Goal: Task Accomplishment & Management: Complete application form

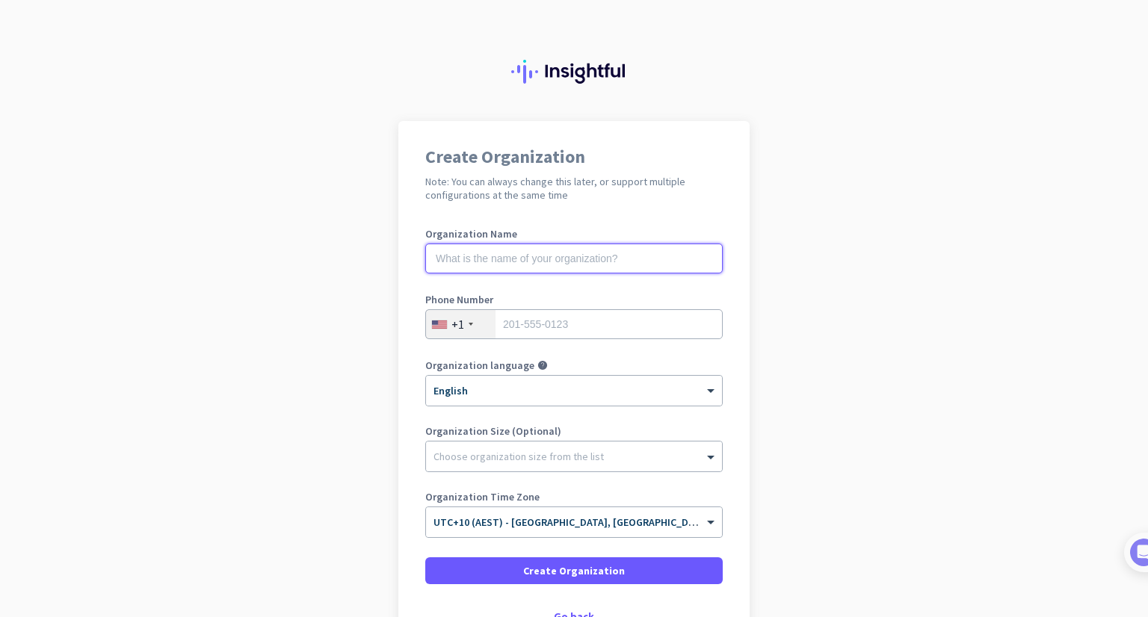
click at [610, 254] on input "text" at bounding box center [573, 259] width 297 height 30
click at [507, 261] on input "text" at bounding box center [573, 259] width 297 height 30
click at [546, 270] on input "text" at bounding box center [573, 259] width 297 height 30
click at [611, 267] on input "text" at bounding box center [573, 259] width 297 height 30
click at [600, 261] on input "Kynection PH" at bounding box center [573, 259] width 297 height 30
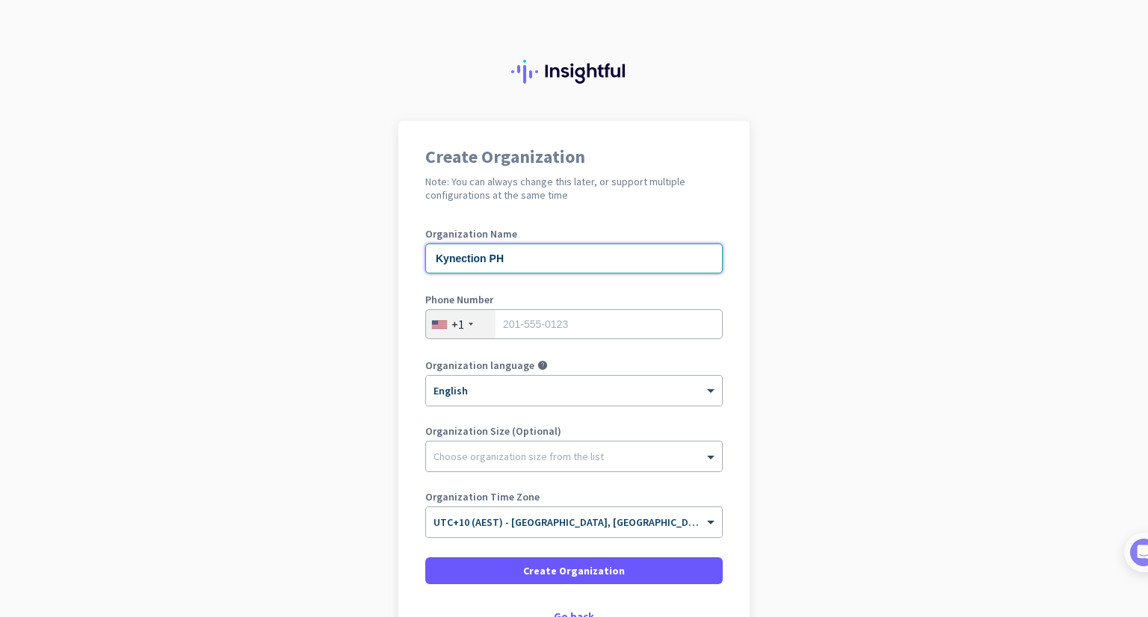
type input "Kynection PH"
click at [790, 248] on app-onboarding-organization "Create Organization Note: You can always change this later, or support multiple…" at bounding box center [574, 422] width 1148 height 602
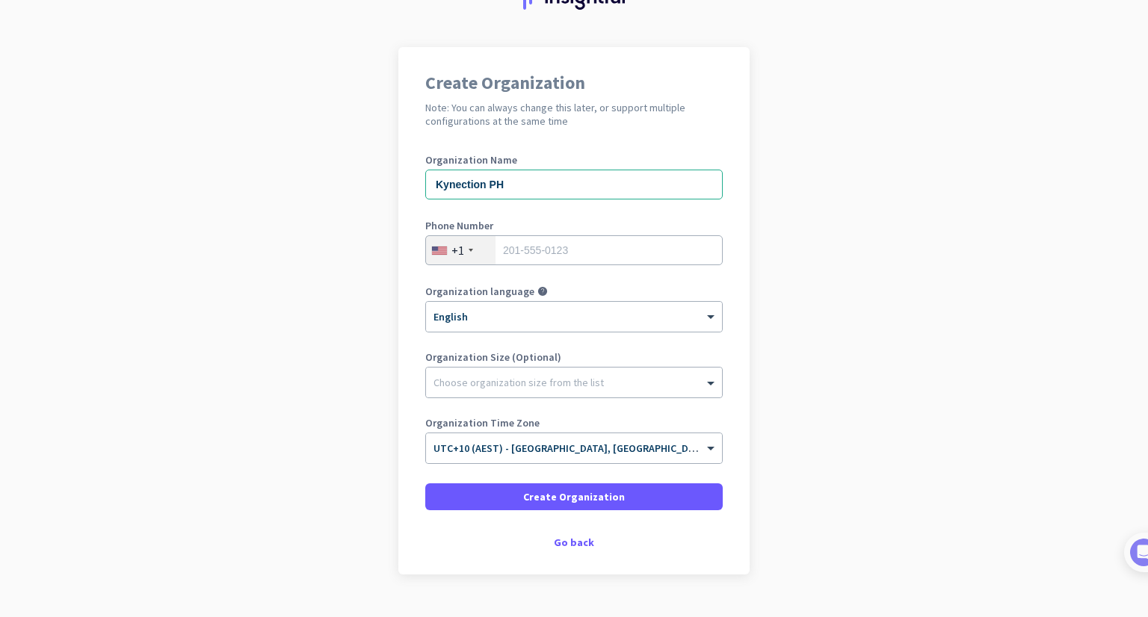
scroll to position [75, 0]
click at [541, 254] on input "tel" at bounding box center [573, 250] width 297 height 30
click at [460, 244] on div "+1" at bounding box center [460, 249] width 69 height 28
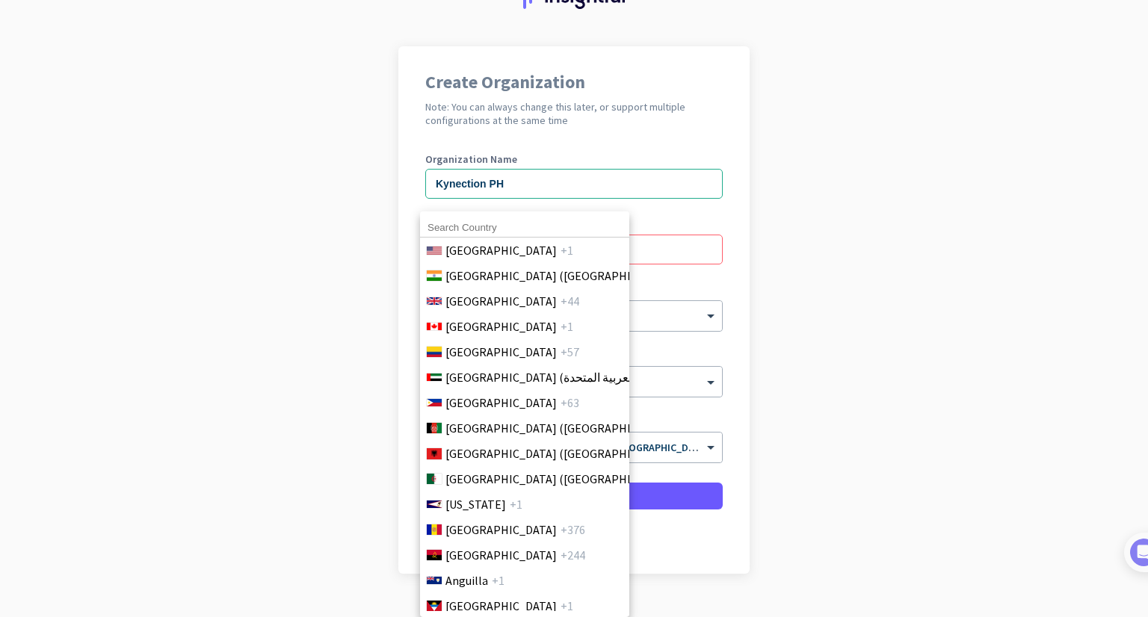
click at [503, 223] on input at bounding box center [524, 227] width 209 height 19
drag, startPoint x: 503, startPoint y: 223, endPoint x: 382, endPoint y: 229, distance: 121.2
click at [382, 229] on div "63 [GEOGRAPHIC_DATA] +1 [GEOGRAPHIC_DATA] ([GEOGRAPHIC_DATA]) +91 [GEOGRAPHIC_D…" at bounding box center [574, 308] width 1148 height 617
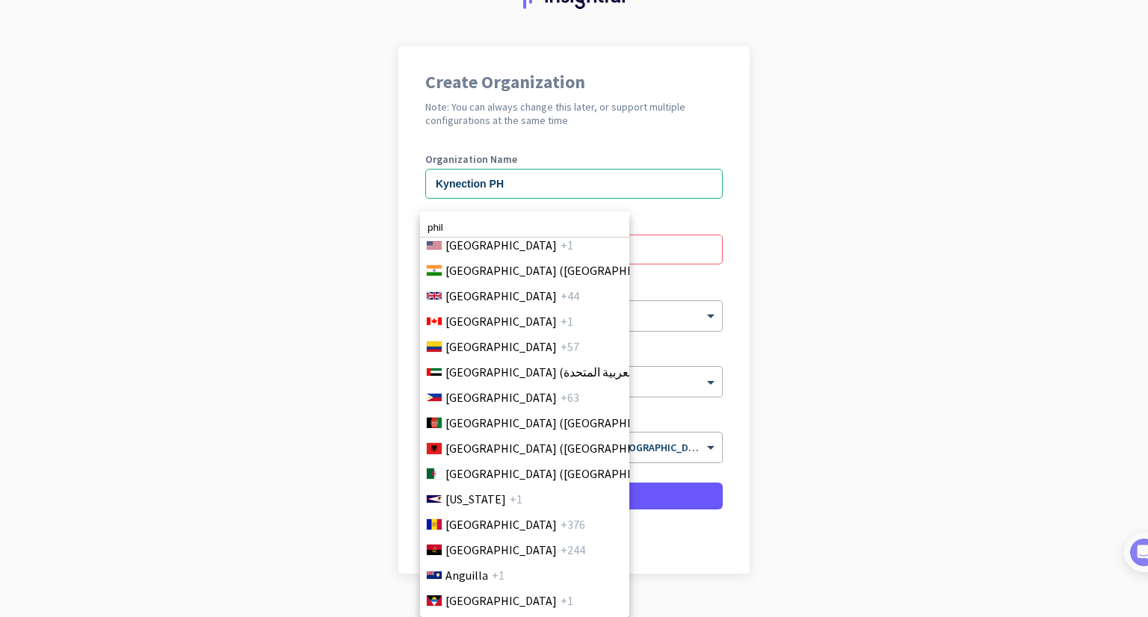
scroll to position [0, 0]
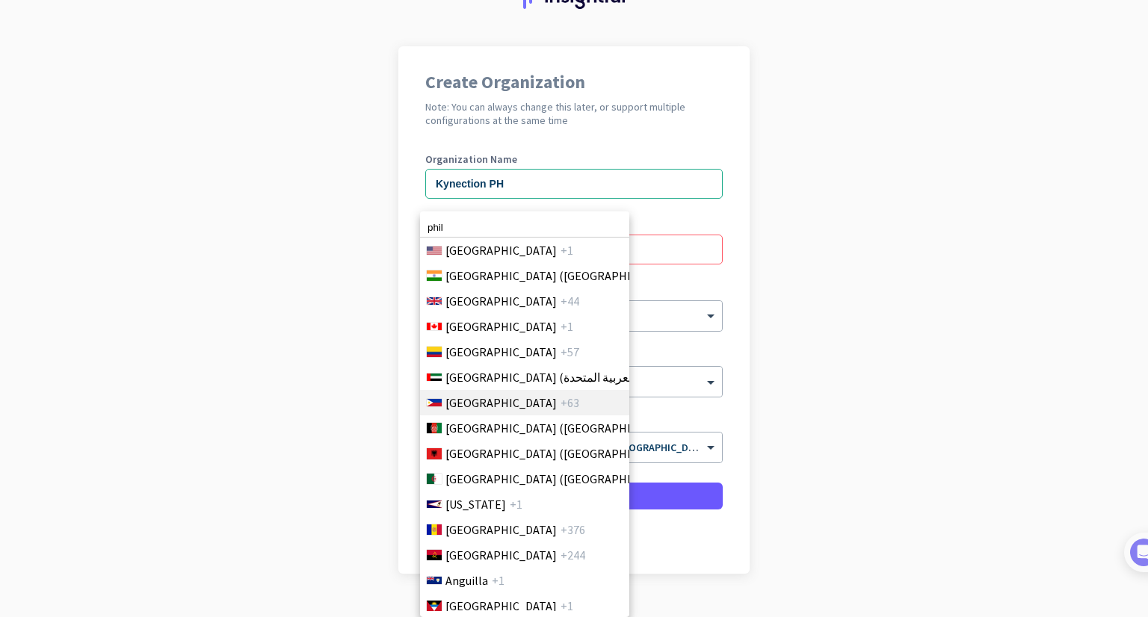
type input "phil"
click at [466, 409] on span "[GEOGRAPHIC_DATA]" at bounding box center [500, 403] width 111 height 18
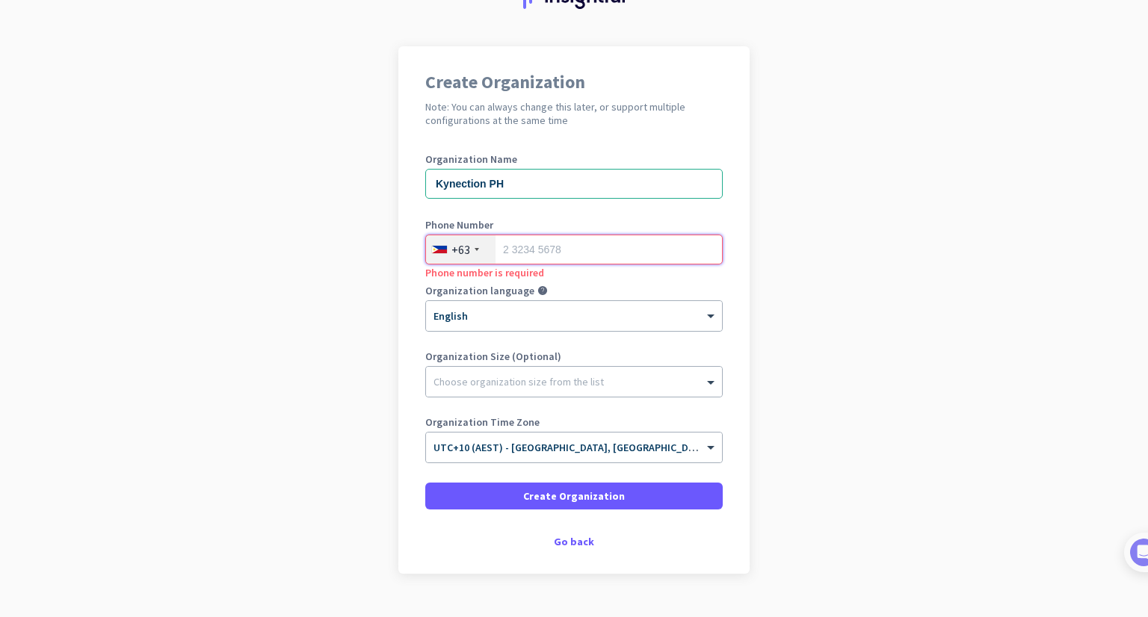
click at [541, 258] on input "tel" at bounding box center [573, 250] width 297 height 30
type input "9557023435"
click at [641, 211] on div "Organization Name Kynection PH" at bounding box center [573, 184] width 297 height 60
click at [625, 267] on div "Phone Number [PHONE_NUMBER]" at bounding box center [573, 250] width 297 height 60
click at [601, 328] on div "× English" at bounding box center [574, 316] width 296 height 30
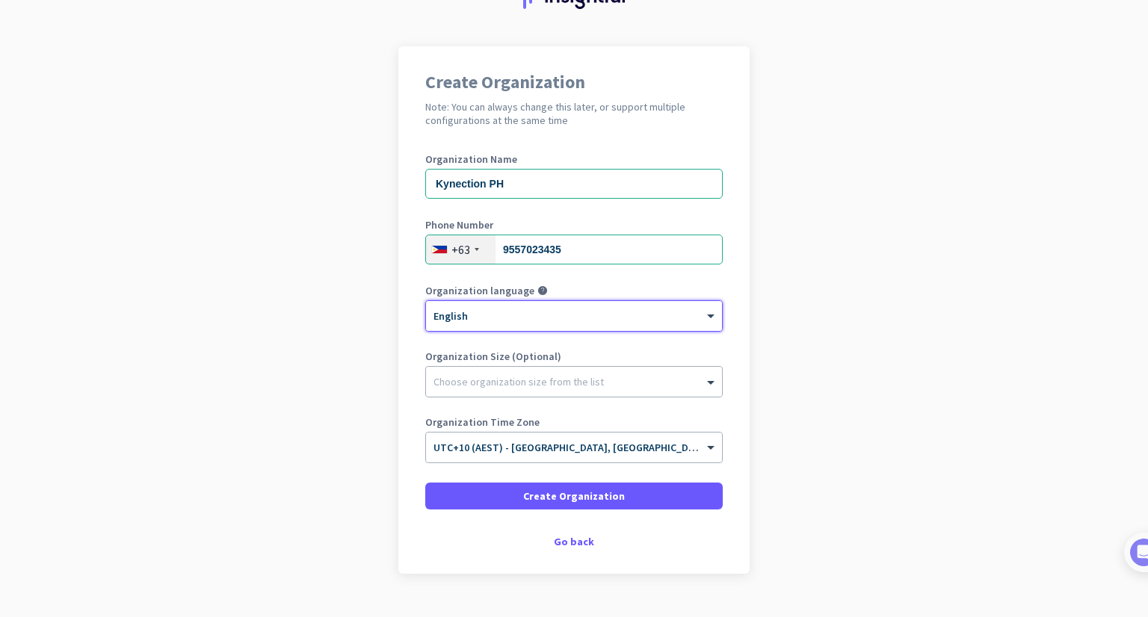
click at [546, 313] on div at bounding box center [574, 311] width 296 height 13
click at [581, 383] on div at bounding box center [574, 378] width 296 height 15
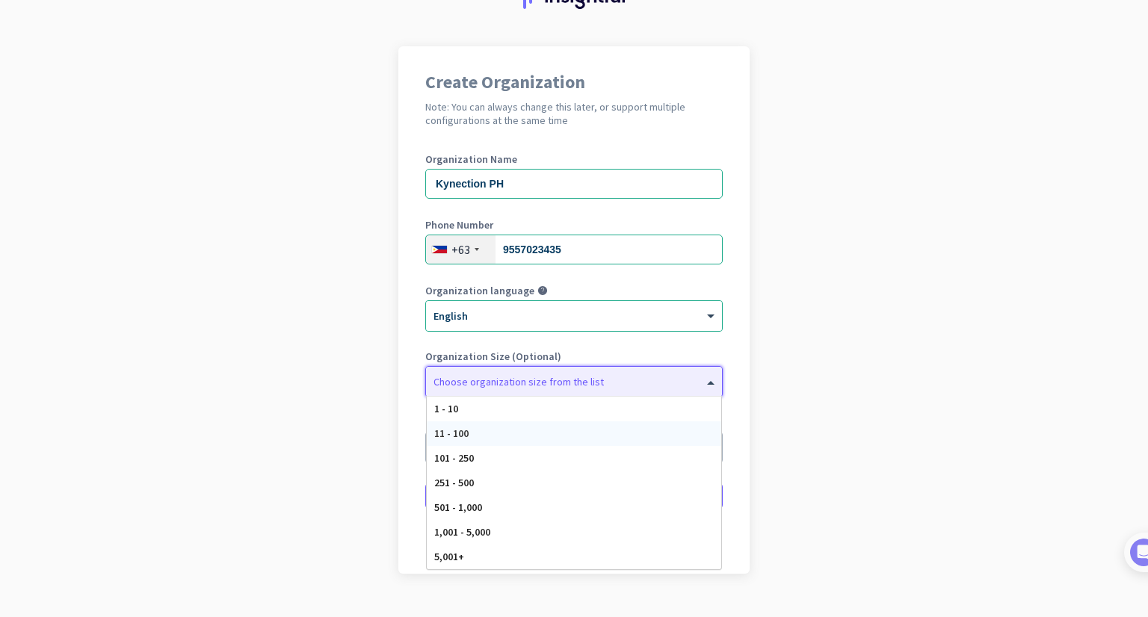
click at [520, 433] on div "11 - 100" at bounding box center [574, 433] width 294 height 25
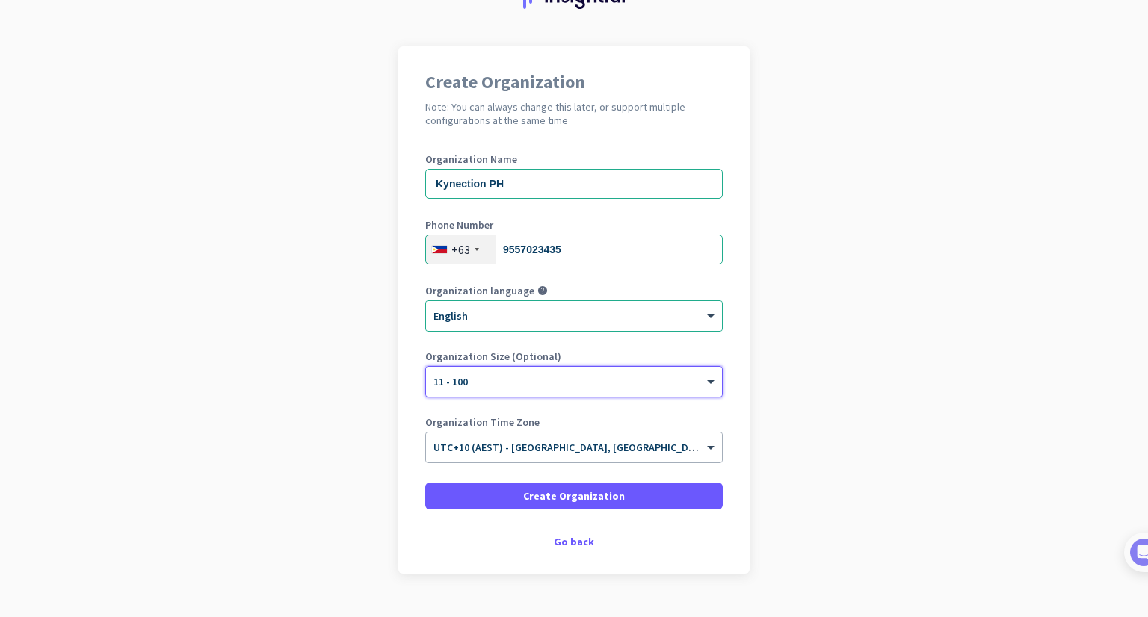
click at [778, 356] on app-onboarding-organization "Create Organization Note: You can always change this later, or support multiple…" at bounding box center [574, 347] width 1148 height 602
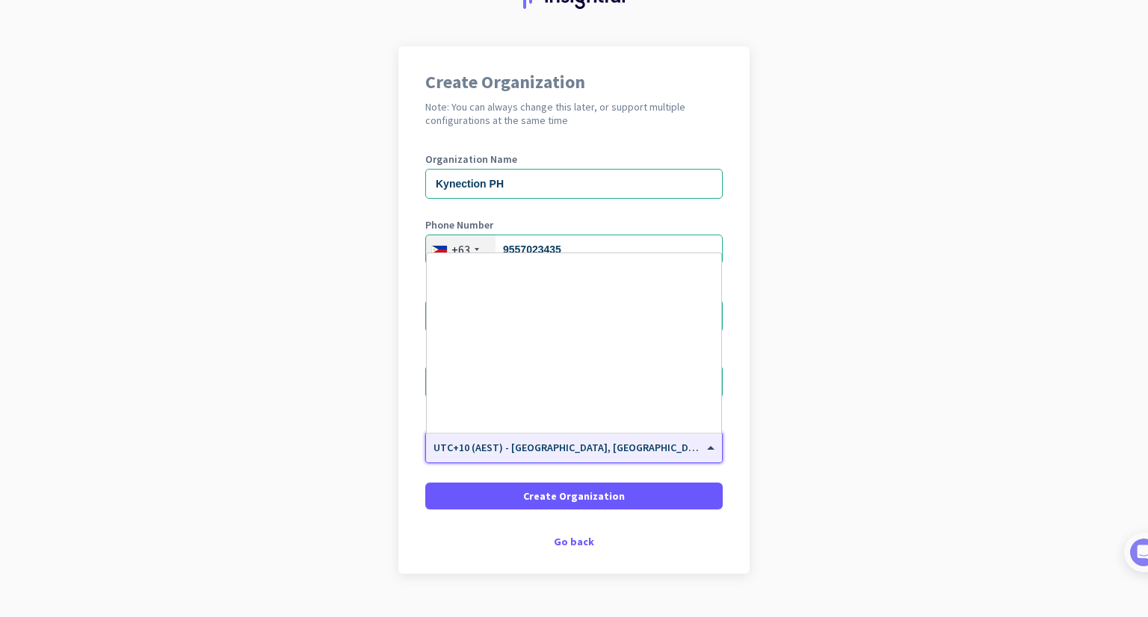
click at [560, 445] on input "text" at bounding box center [558, 442] width 251 height 11
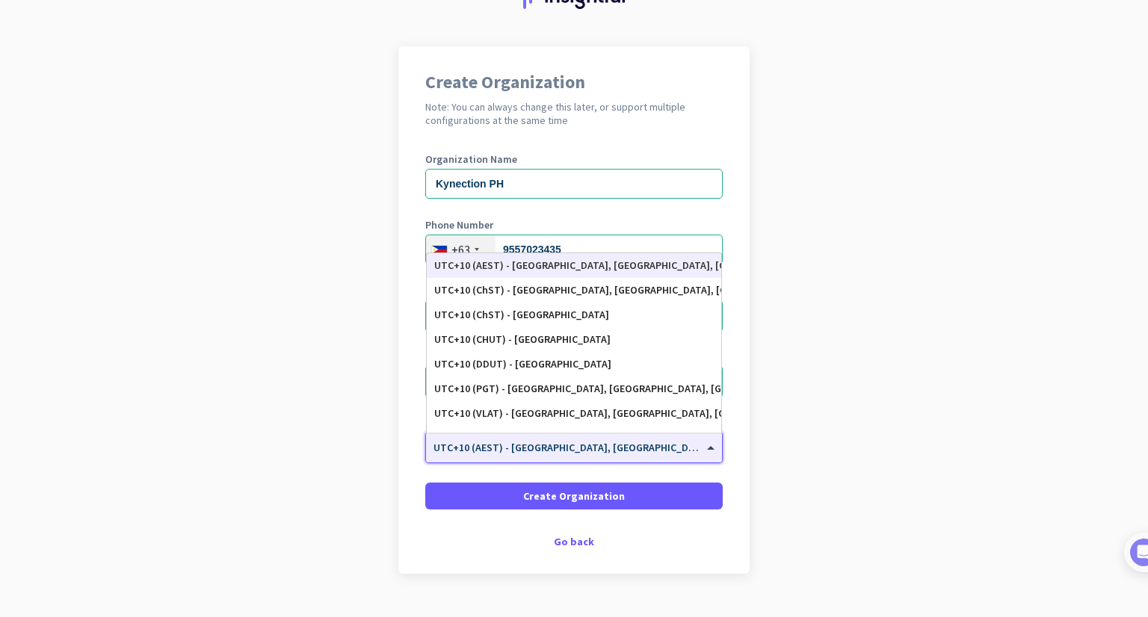
click at [901, 433] on app-onboarding-organization "Create Organization Note: You can always change this later, or support multiple…" at bounding box center [574, 347] width 1148 height 602
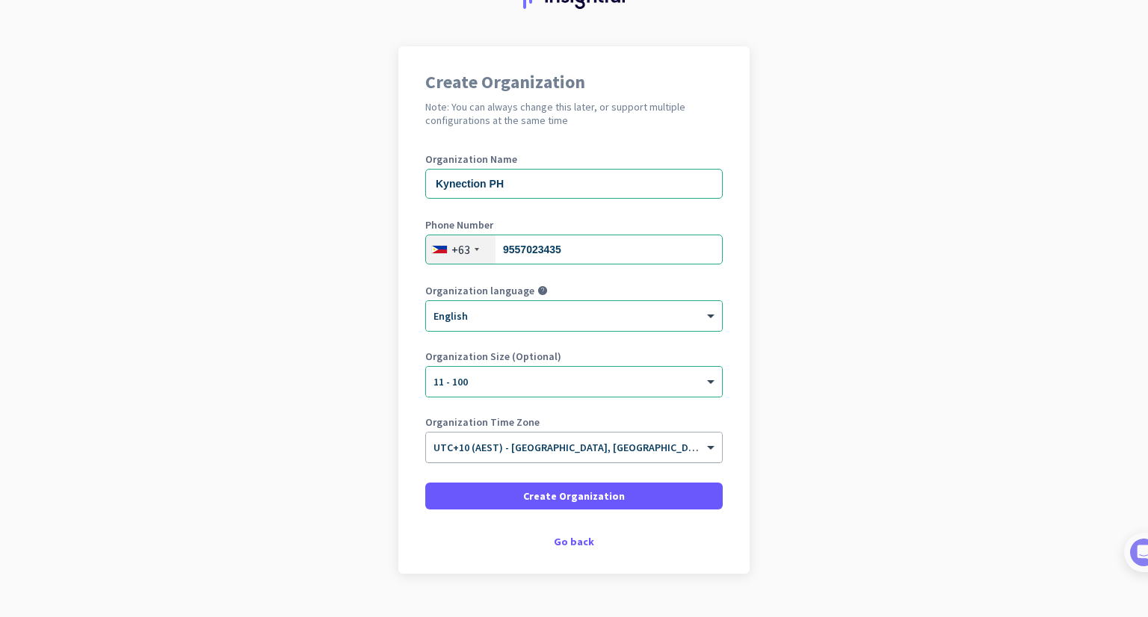
click at [583, 448] on input "text" at bounding box center [558, 442] width 251 height 11
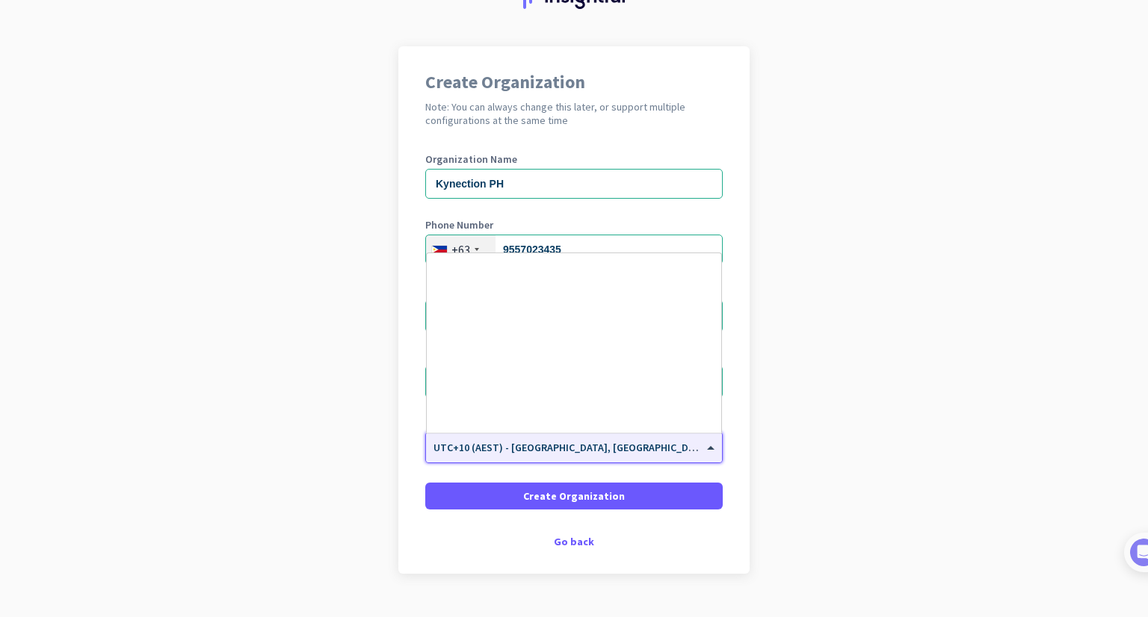
scroll to position [7200, 0]
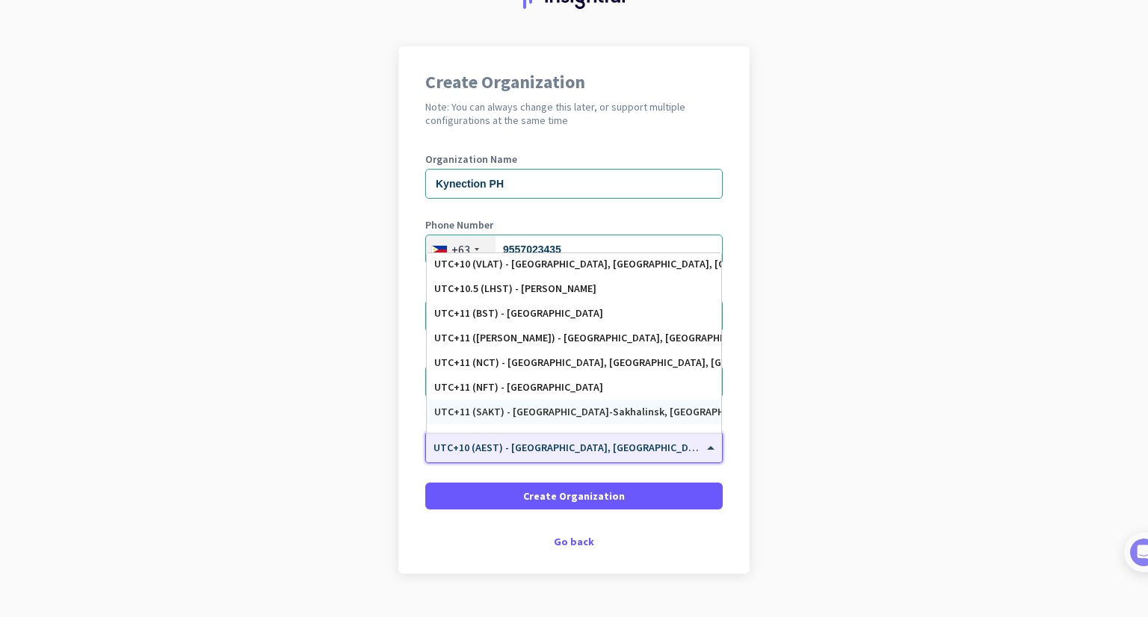
click at [771, 438] on app-onboarding-organization "Create Organization Note: You can always change this later, or support multiple…" at bounding box center [574, 347] width 1148 height 602
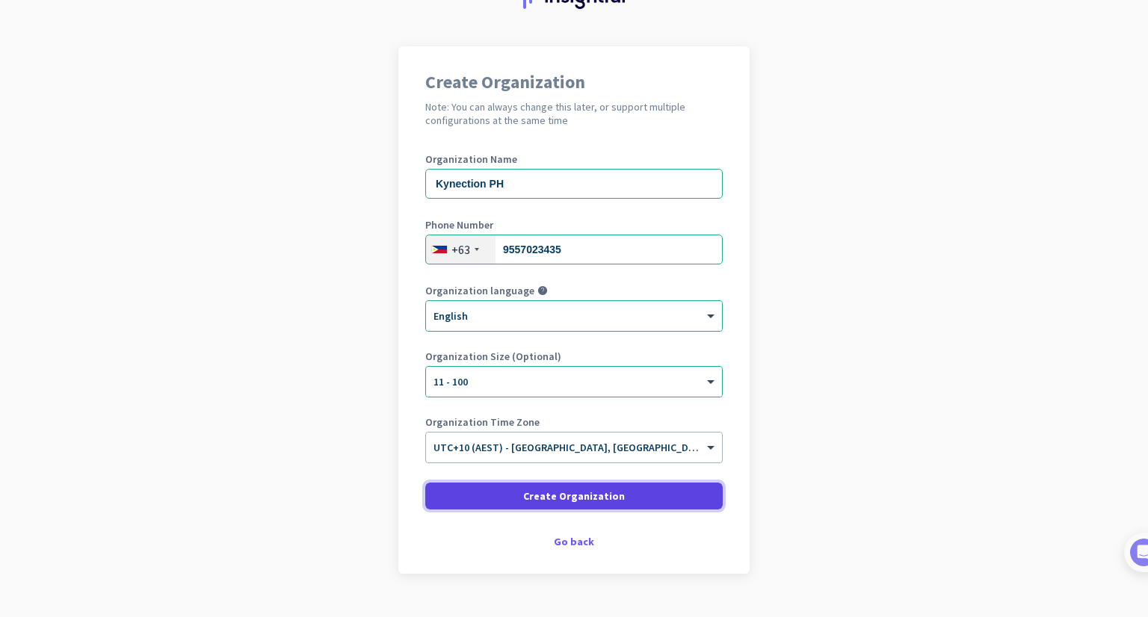
click at [623, 495] on span at bounding box center [573, 496] width 297 height 36
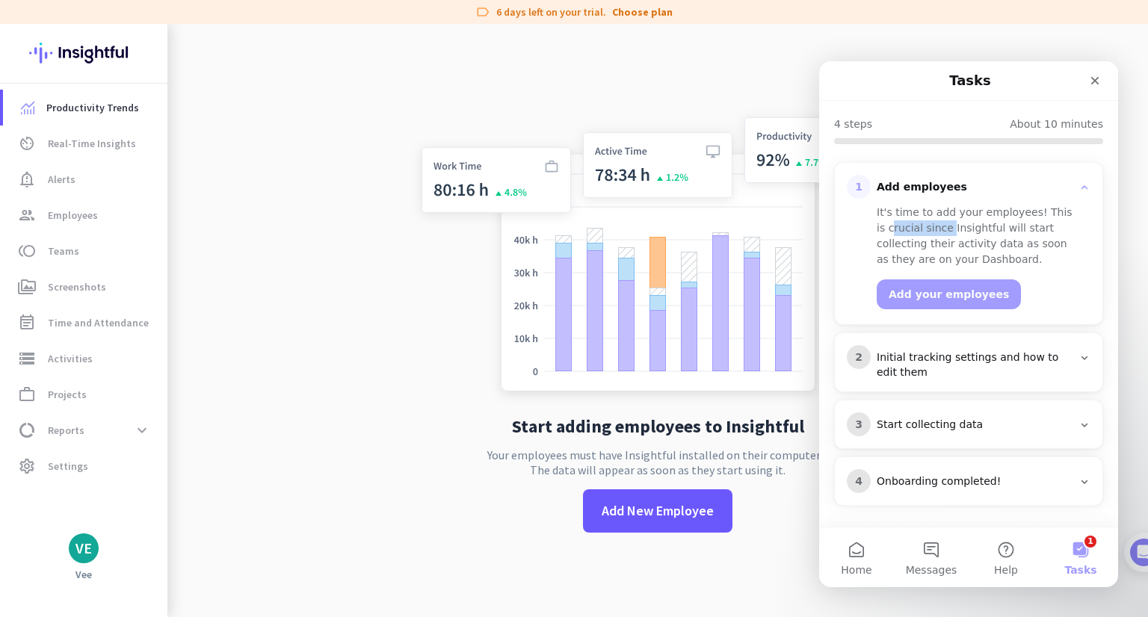
drag, startPoint x: 879, startPoint y: 232, endPoint x: 937, endPoint y: 236, distance: 58.4
click at [937, 235] on div "It's time to add your employees! This is crucial since Insightful will start co…" at bounding box center [977, 236] width 202 height 63
click at [930, 252] on div "It's time to add your employees! This is crucial since Insightful will start co…" at bounding box center [977, 236] width 202 height 63
drag, startPoint x: 881, startPoint y: 255, endPoint x: 912, endPoint y: 256, distance: 31.4
click at [912, 256] on div "It's time to add your employees! This is crucial since Insightful will start co…" at bounding box center [977, 236] width 202 height 63
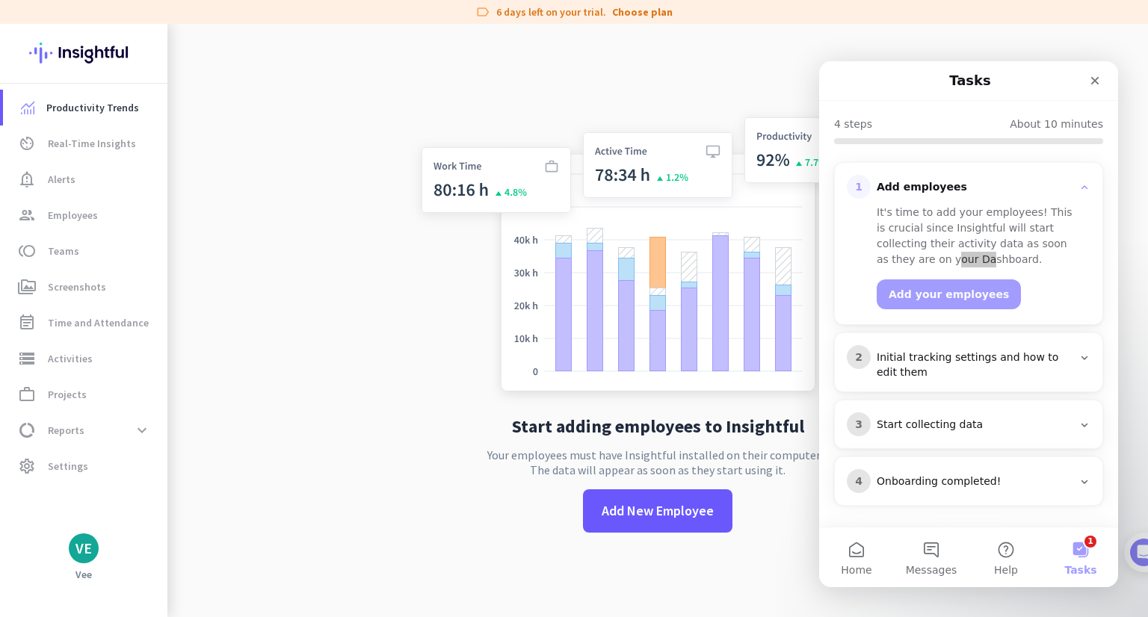
click at [87, 559] on div "VE" at bounding box center [84, 548] width 30 height 30
click at [239, 557] on div at bounding box center [574, 308] width 1148 height 617
